Goal: Obtain resource: Obtain resource

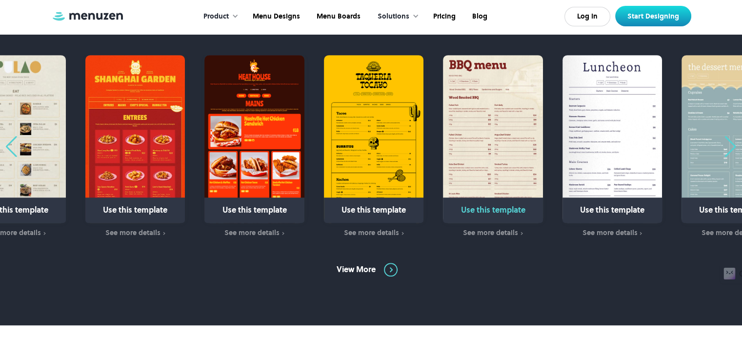
scroll to position [657, 0]
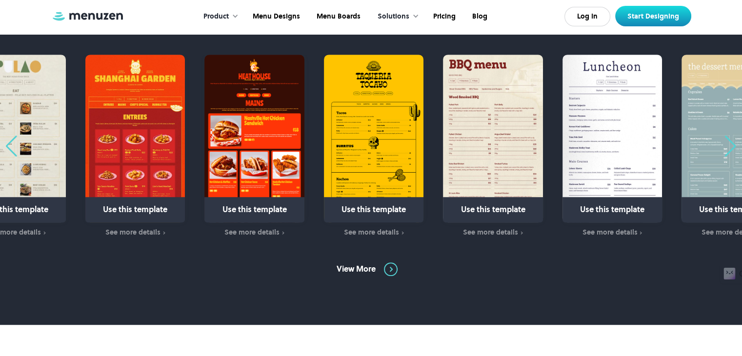
click at [728, 156] on div "Next slide" at bounding box center [730, 146] width 13 height 21
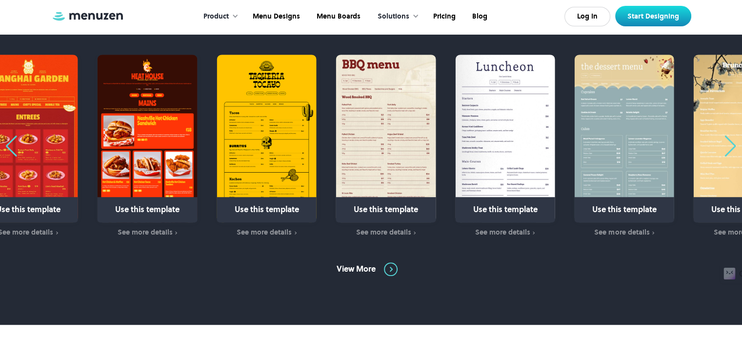
click at [728, 156] on div "Next slide" at bounding box center [730, 146] width 13 height 21
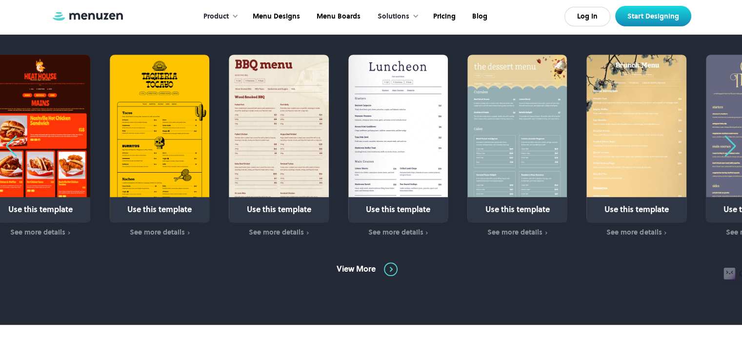
click at [728, 156] on div "Next slide" at bounding box center [730, 146] width 13 height 21
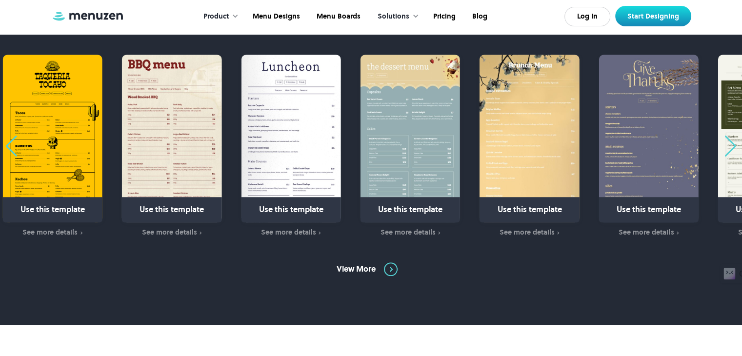
click at [728, 156] on div "Next slide" at bounding box center [730, 146] width 13 height 21
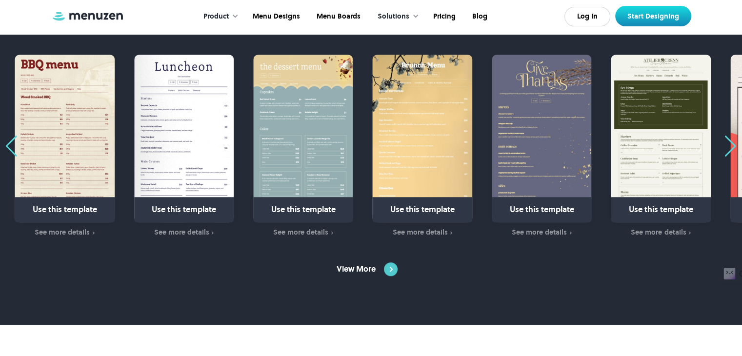
click at [390, 270] on img at bounding box center [391, 270] width 14 height 14
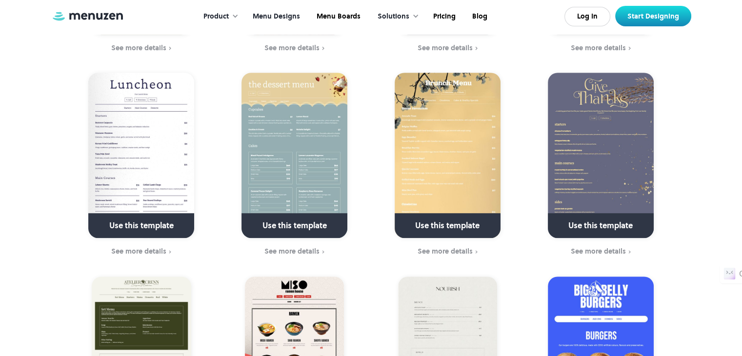
scroll to position [443, 0]
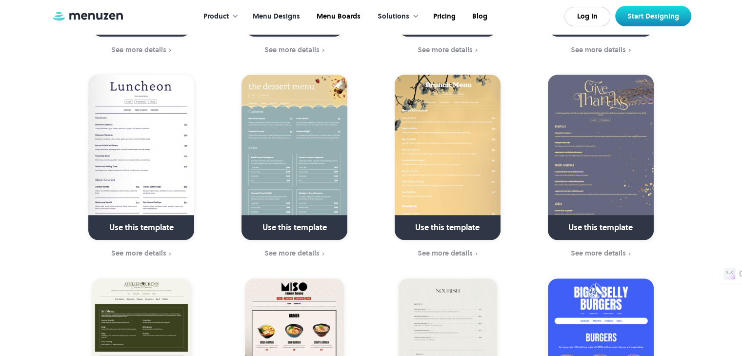
click at [604, 155] on img at bounding box center [601, 157] width 106 height 165
